Goal: Task Accomplishment & Management: Manage account settings

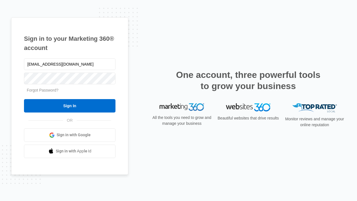
type input "[EMAIL_ADDRESS][DOMAIN_NAME]"
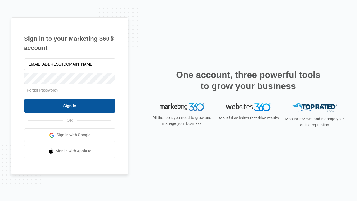
click at [70, 105] on input "Sign In" at bounding box center [69, 105] width 91 height 13
